Goal: Transaction & Acquisition: Purchase product/service

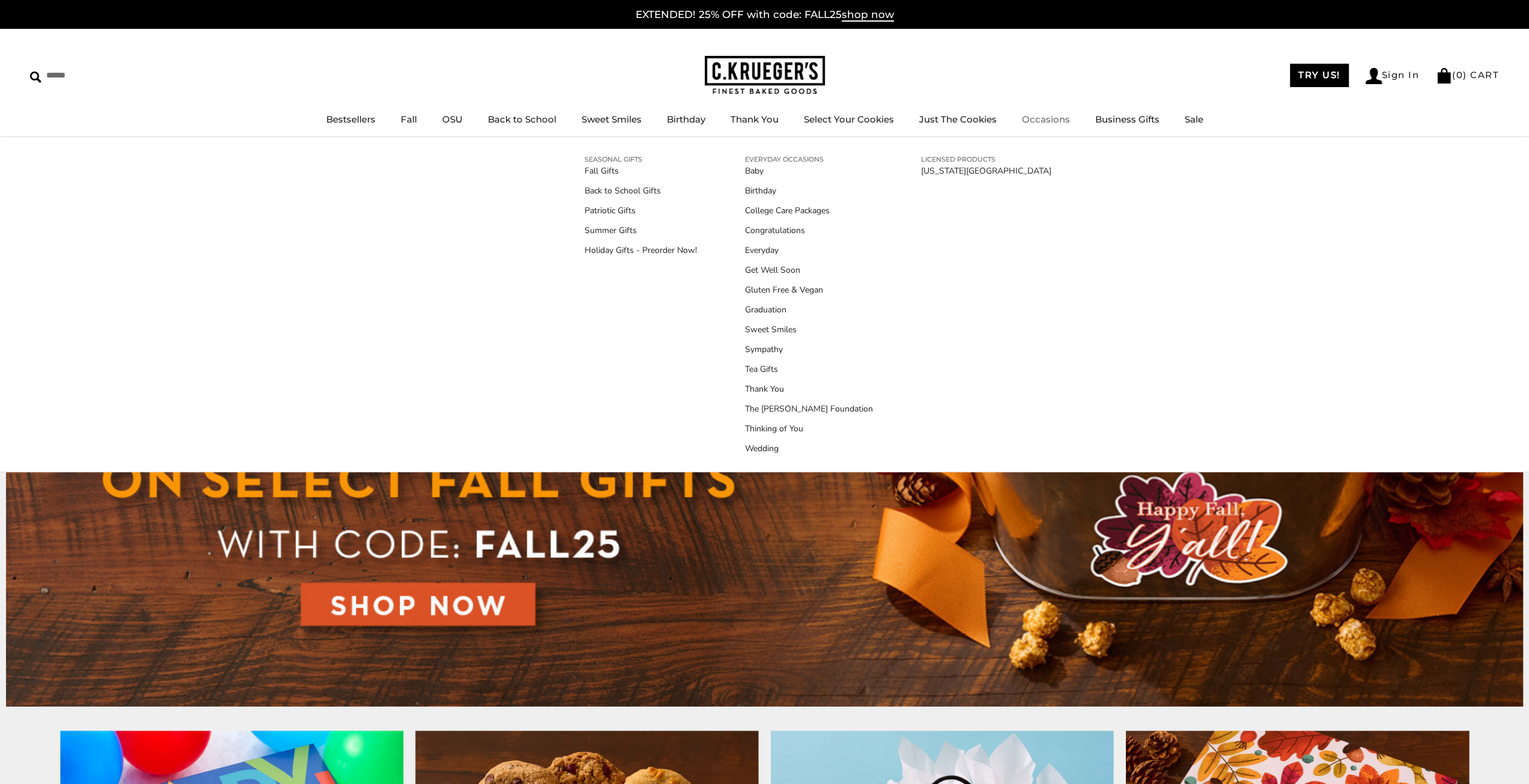
click at [1036, 121] on link "Occasions" at bounding box center [1046, 119] width 48 height 12
click at [604, 246] on link "Holiday Gifts - Preorder Now!" at bounding box center [641, 250] width 113 height 13
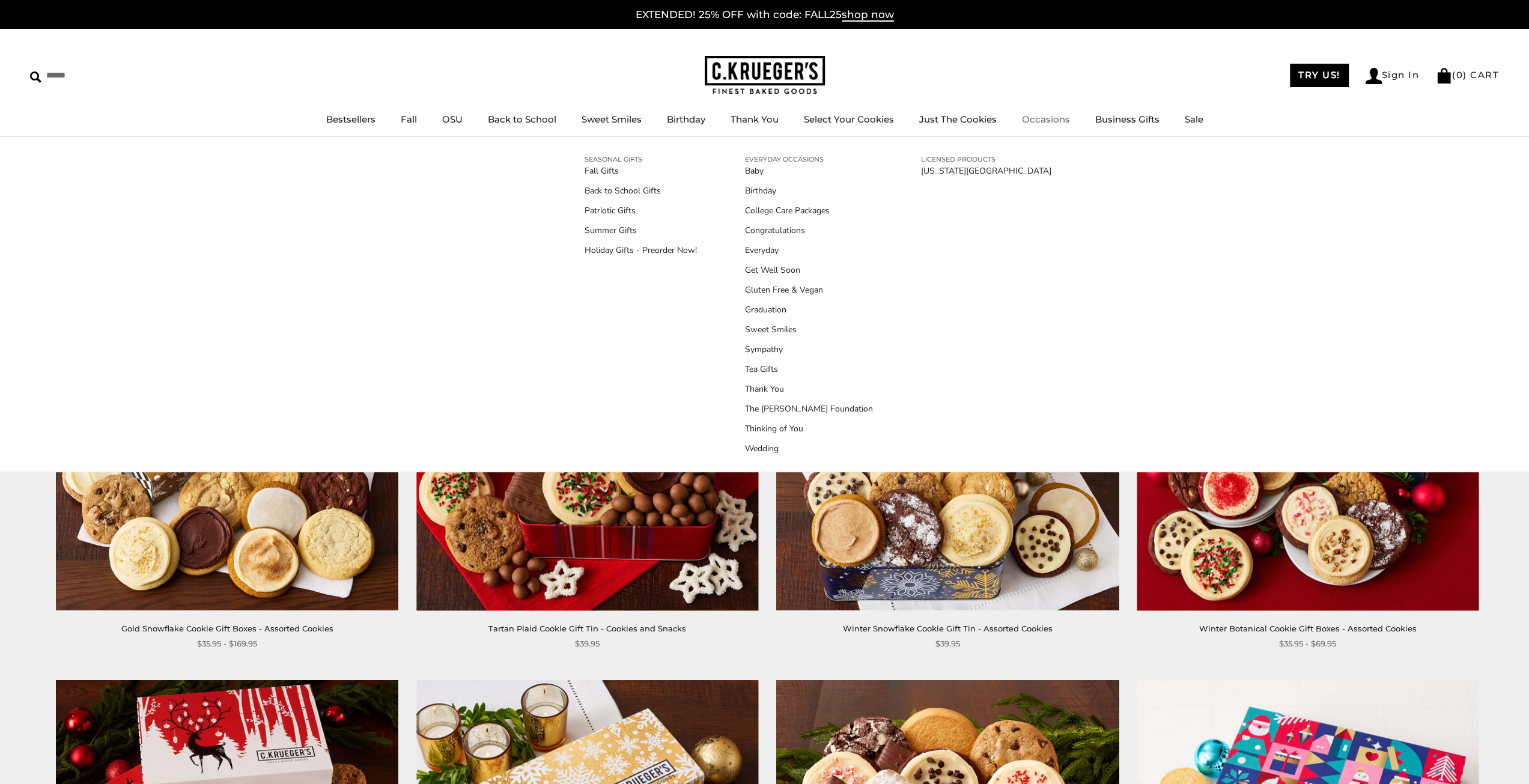
click at [1036, 117] on link "Occasions" at bounding box center [1046, 119] width 48 height 12
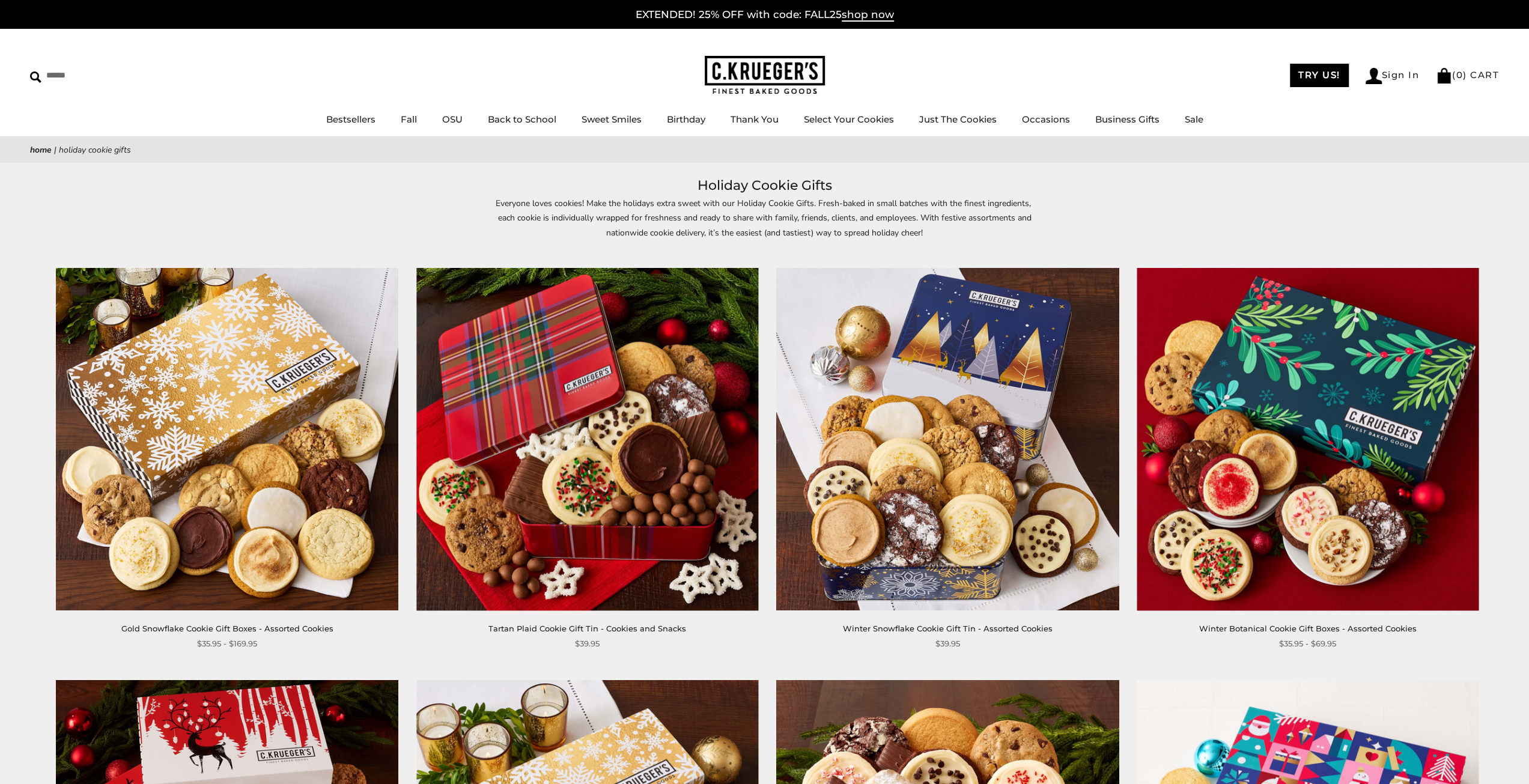
click at [38, 149] on link "Home" at bounding box center [41, 150] width 22 height 12
